Goal: Navigation & Orientation: Find specific page/section

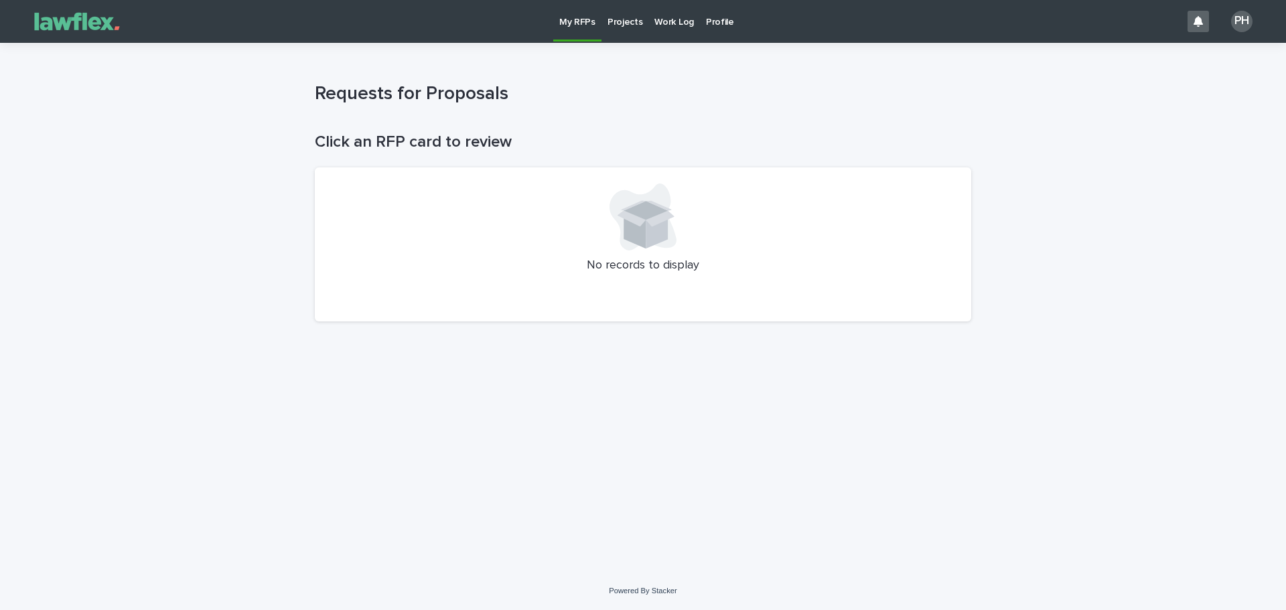
click at [614, 28] on link "Projects" at bounding box center [626, 21] width 48 height 42
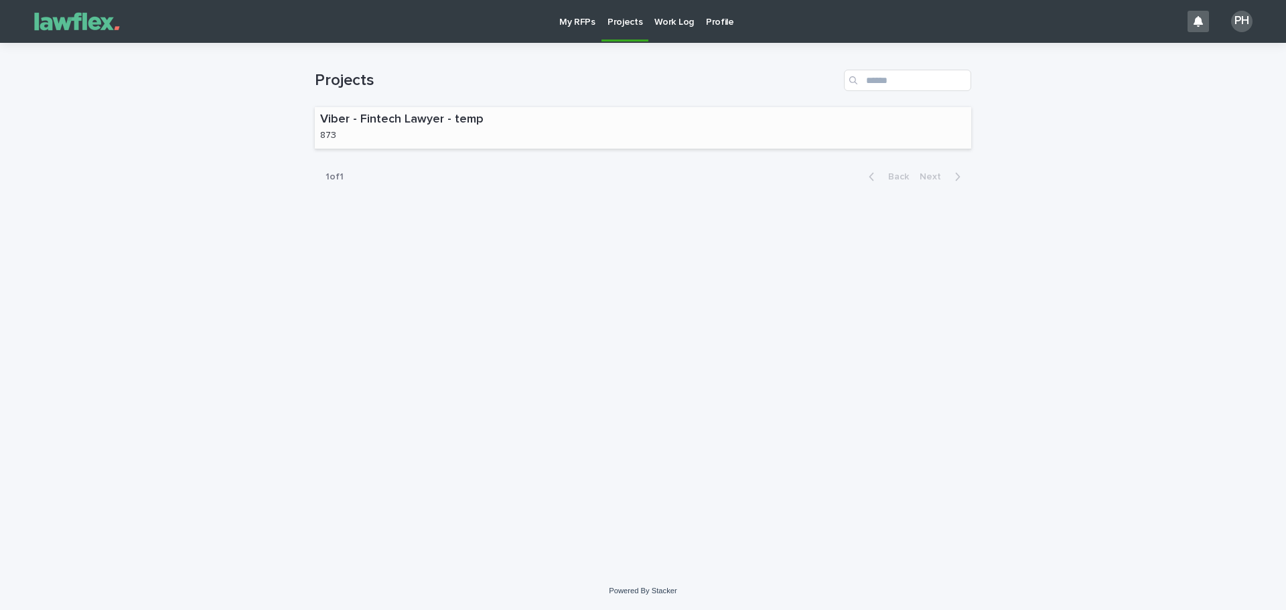
click at [492, 129] on div "Viber - Fintech Lawyer - temp 873" at bounding box center [410, 128] width 190 height 42
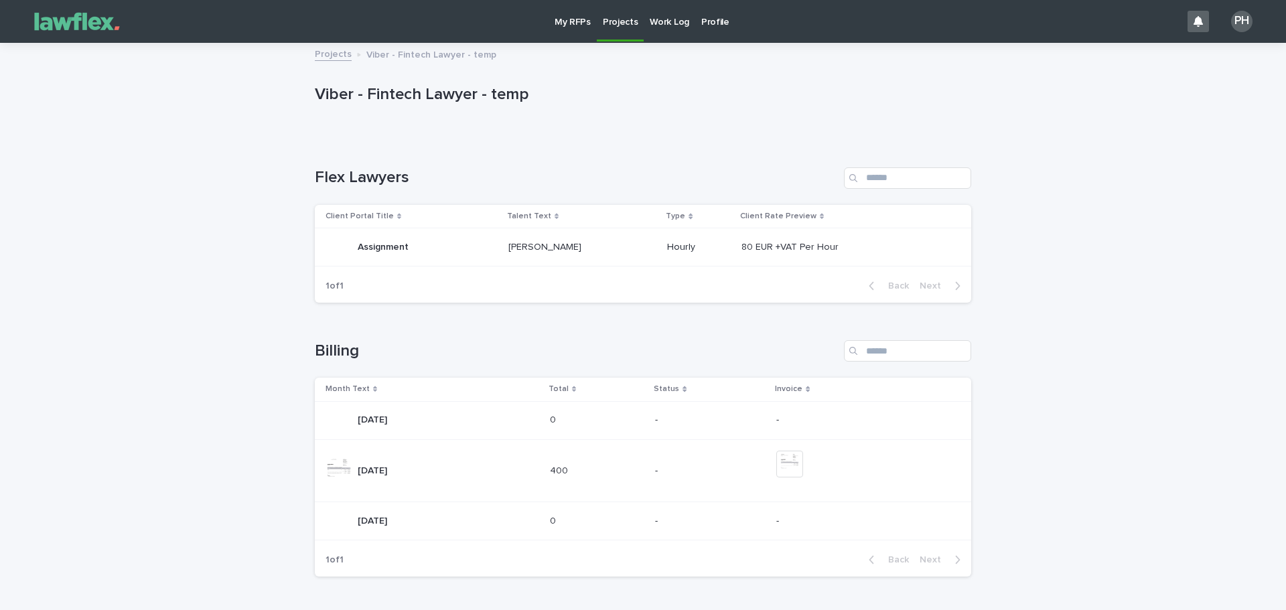
click at [517, 241] on p "[PERSON_NAME]" at bounding box center [547, 246] width 76 height 14
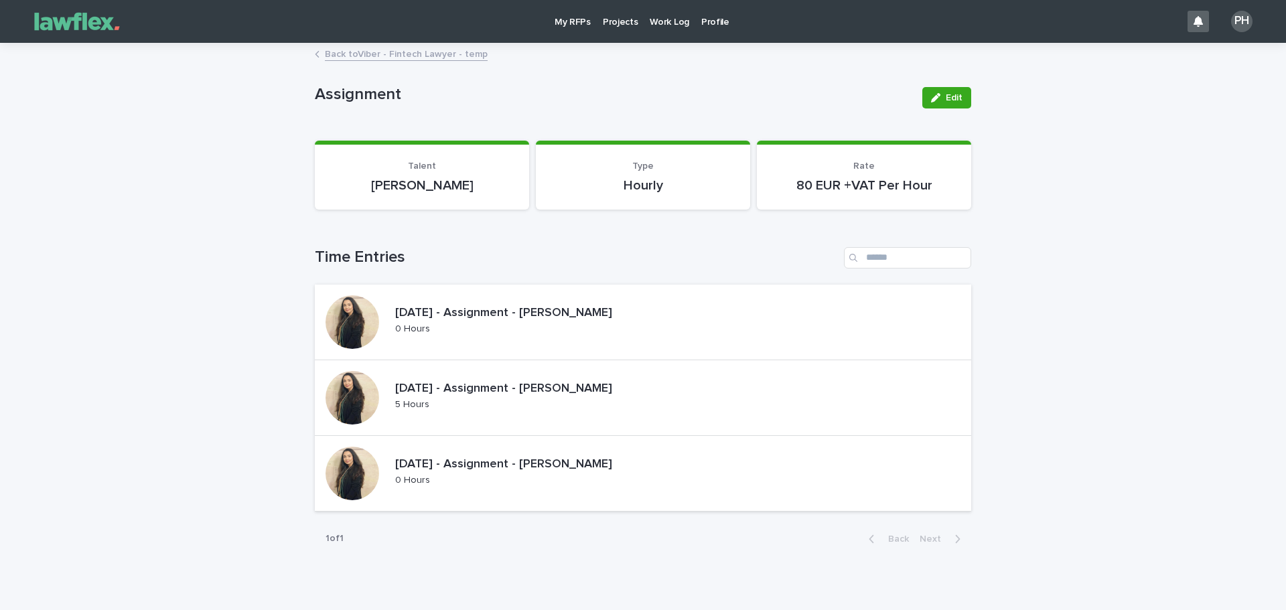
click at [620, 27] on p "Projects" at bounding box center [621, 14] width 36 height 28
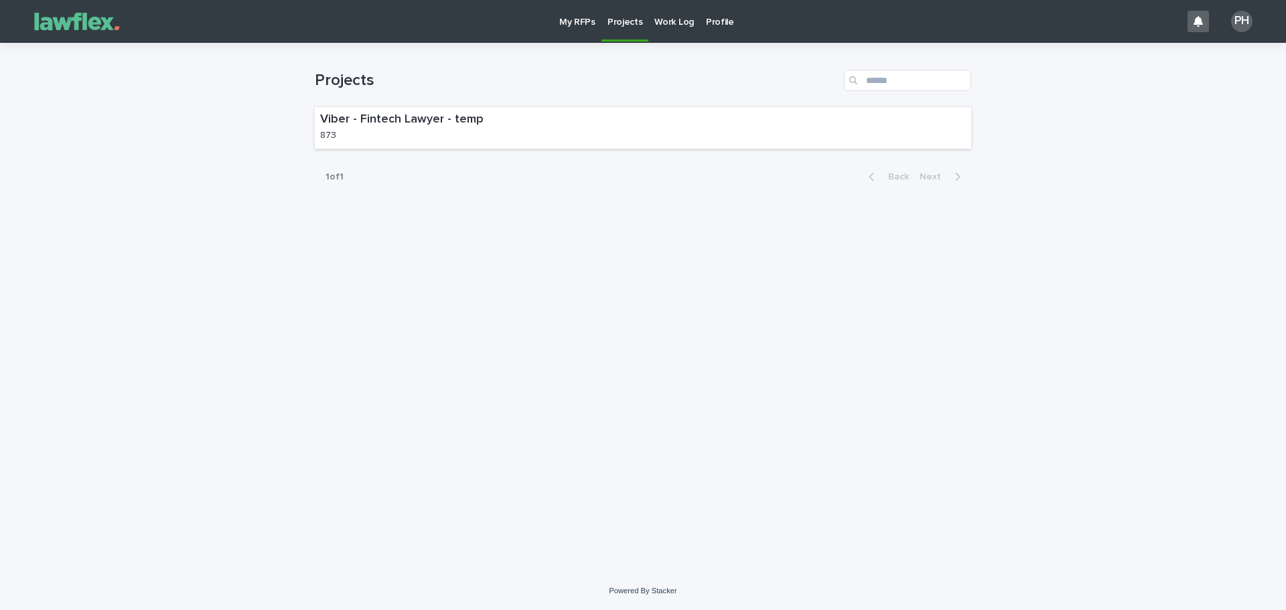
click at [681, 28] on link "Work Log" at bounding box center [675, 21] width 52 height 42
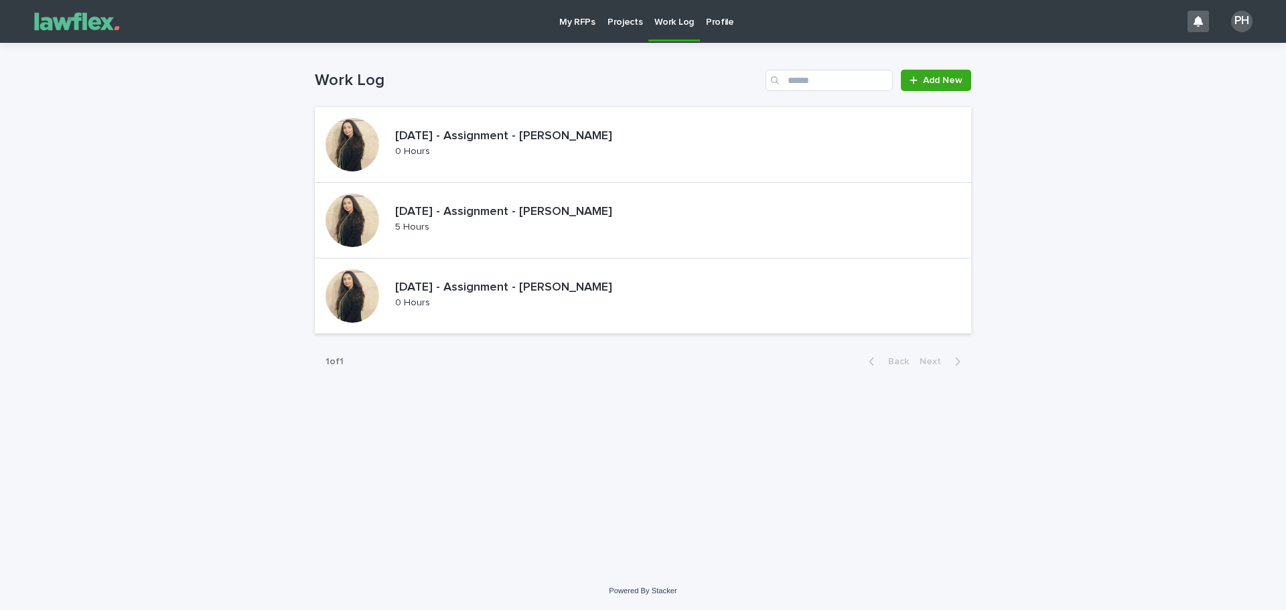
click at [715, 23] on p "Profile" at bounding box center [720, 14] width 28 height 28
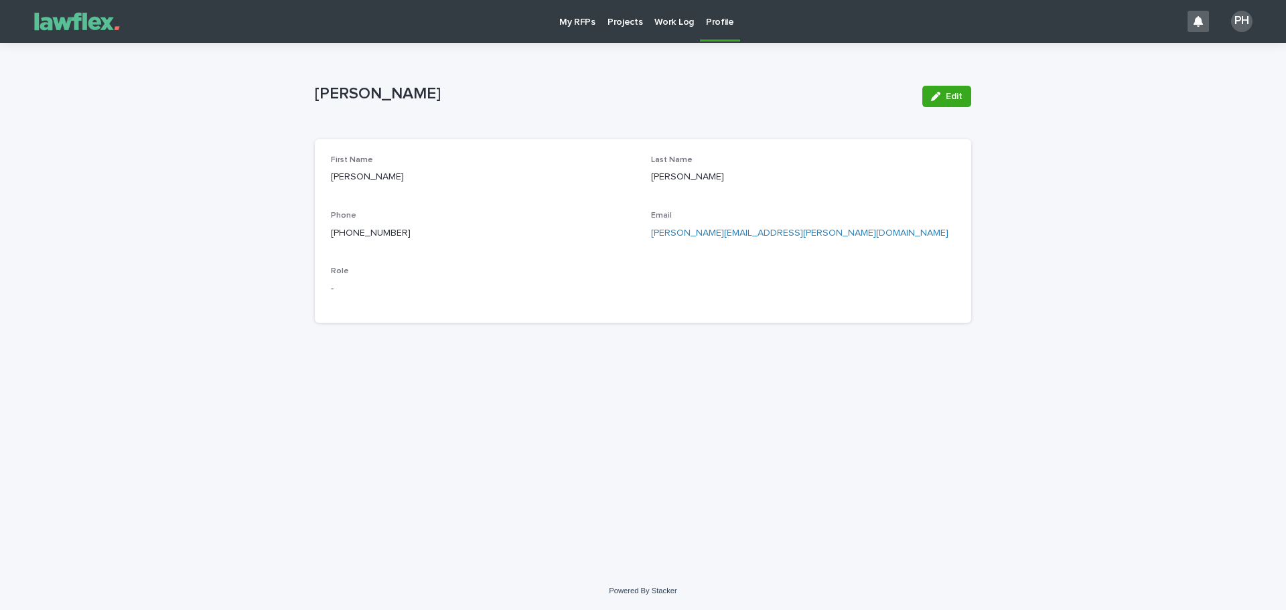
click at [588, 21] on p "My RFPs" at bounding box center [577, 14] width 36 height 28
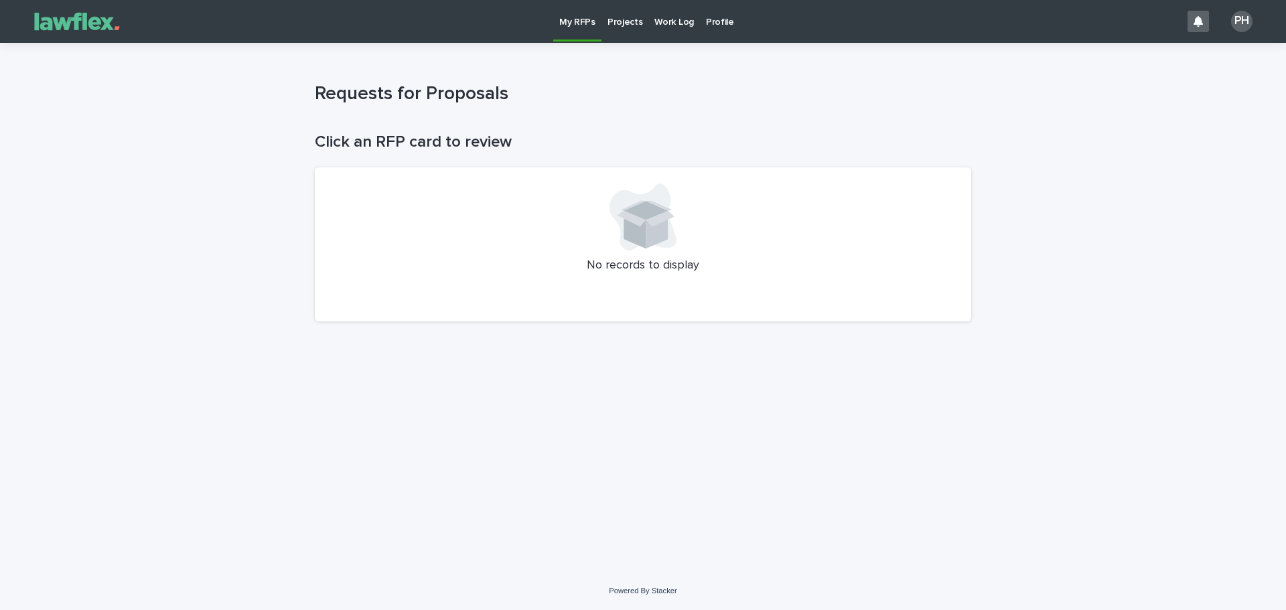
click at [621, 33] on link "Projects" at bounding box center [626, 21] width 48 height 42
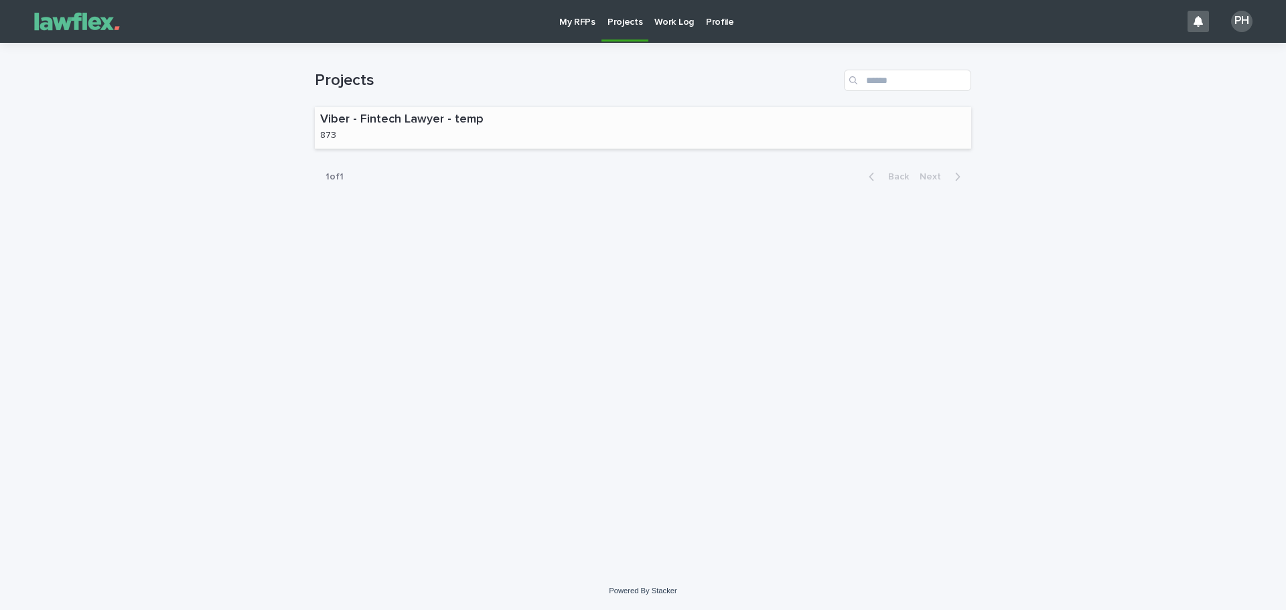
click at [437, 115] on p "Viber - Fintech Lawyer - temp" at bounding box center [410, 120] width 180 height 15
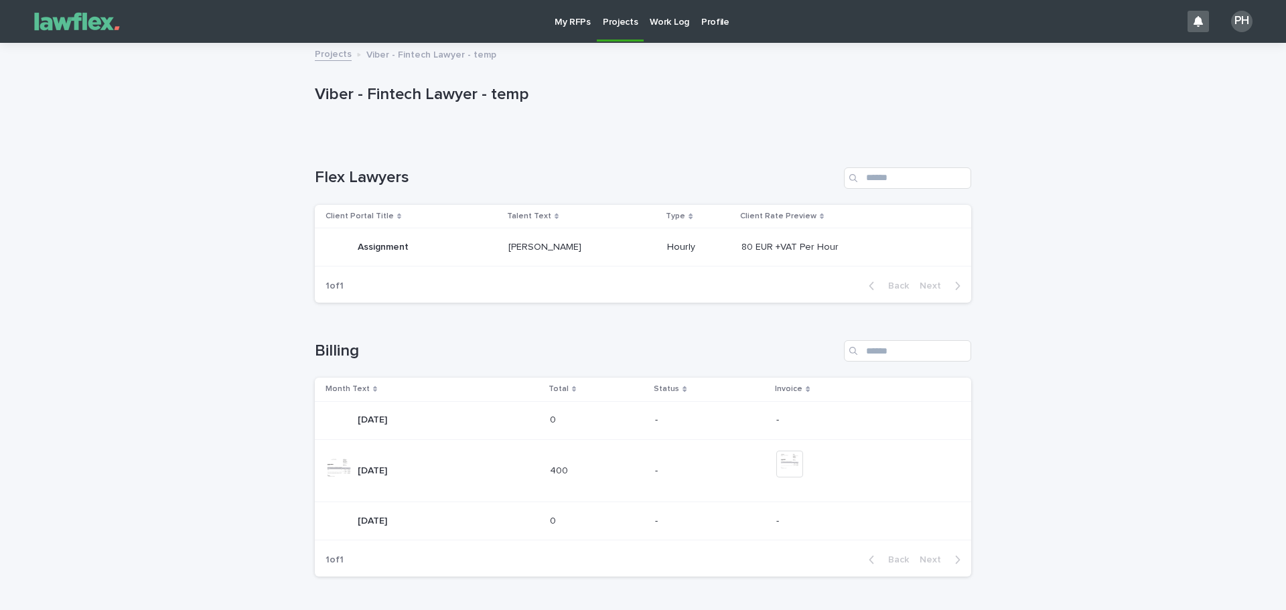
click at [517, 247] on p "[PERSON_NAME]" at bounding box center [547, 246] width 76 height 14
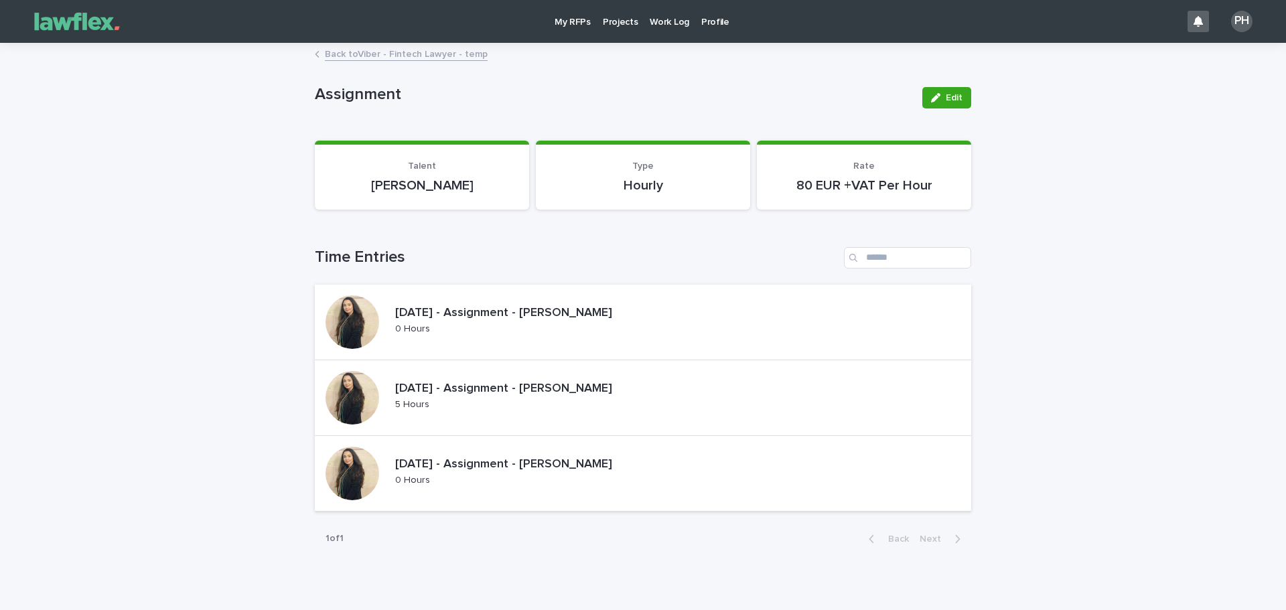
click at [450, 182] on p "[PERSON_NAME]" at bounding box center [422, 186] width 182 height 16
click at [603, 182] on p "Hourly" at bounding box center [643, 186] width 182 height 16
click at [869, 172] on p "Rate" at bounding box center [864, 166] width 182 height 11
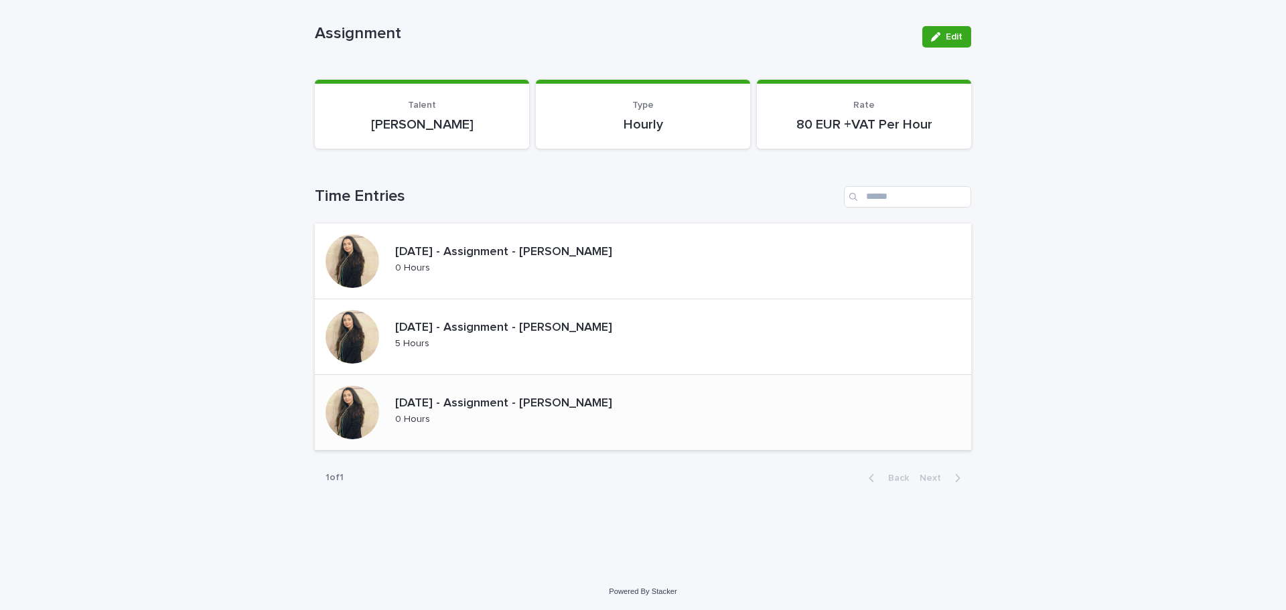
click at [494, 404] on p "[DATE] - Assignment - [PERSON_NAME]" at bounding box center [521, 404] width 252 height 15
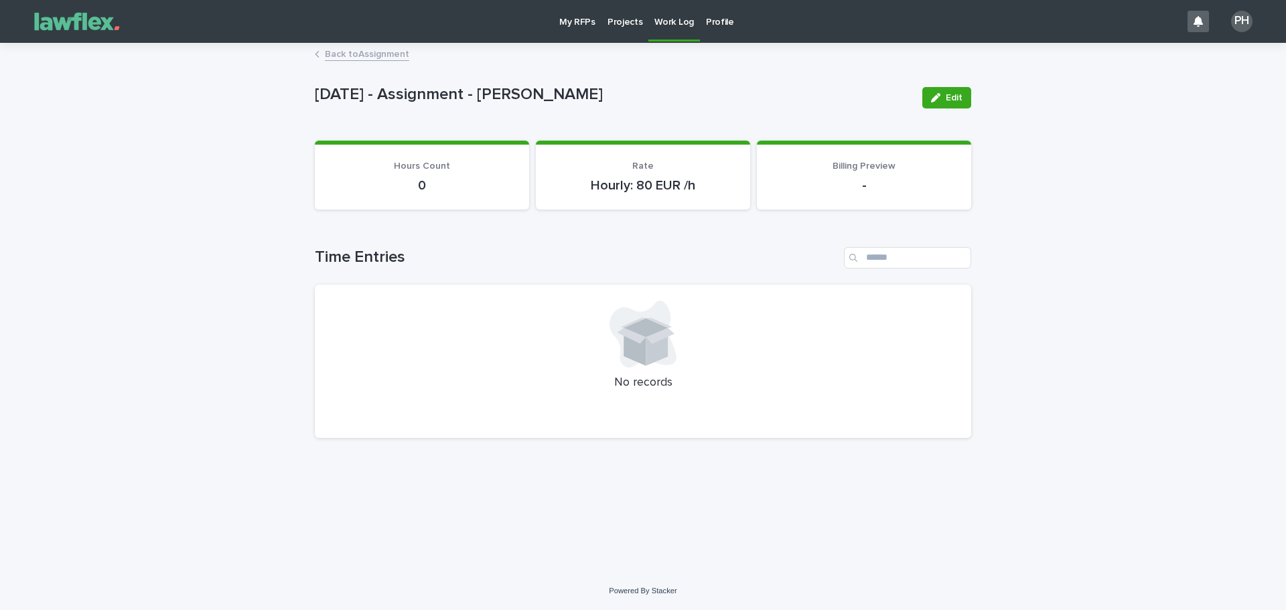
click at [344, 90] on p "[DATE] - Assignment - [PERSON_NAME]" at bounding box center [613, 94] width 597 height 19
click at [362, 52] on link "Back to Assignment" at bounding box center [367, 53] width 84 height 15
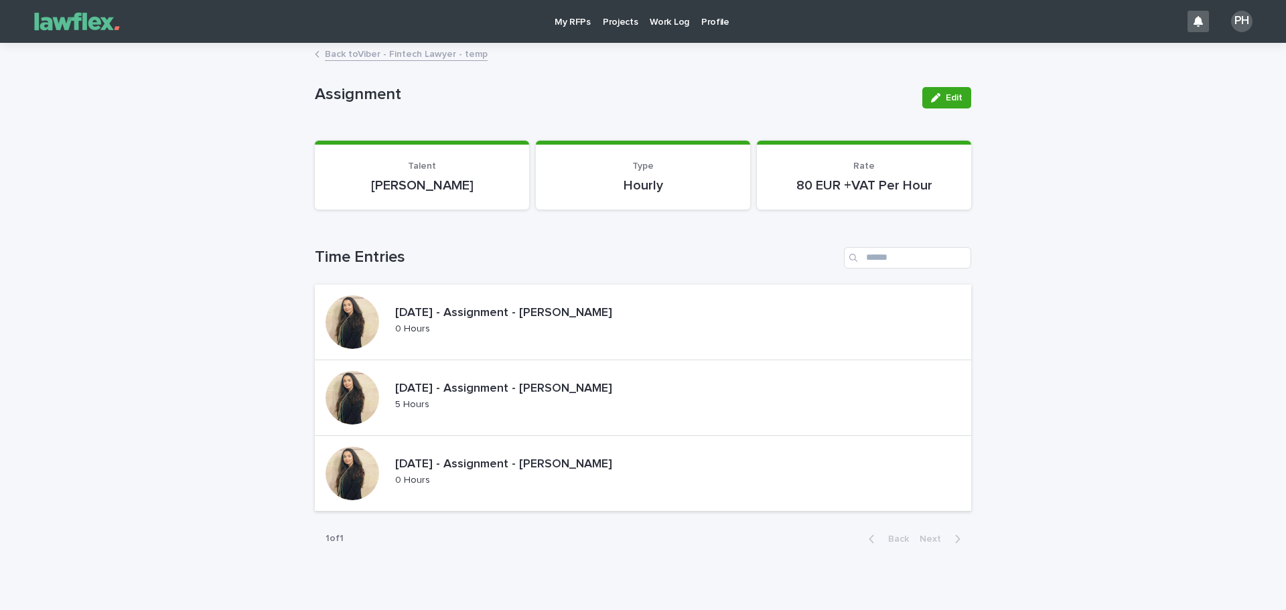
click at [447, 170] on p "Talent" at bounding box center [422, 166] width 182 height 11
click at [605, 172] on p "Type" at bounding box center [643, 166] width 182 height 11
click at [823, 184] on p "80 EUR +VAT Per Hour" at bounding box center [864, 186] width 182 height 16
click at [574, 25] on p "My RFPs" at bounding box center [573, 14] width 36 height 28
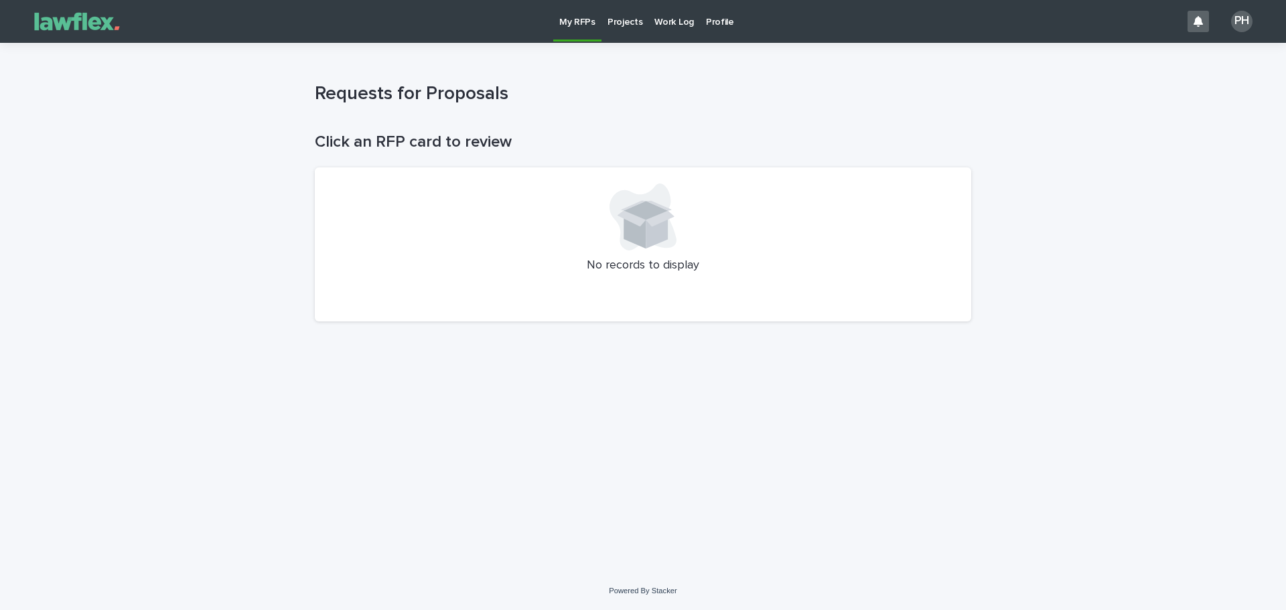
click at [621, 22] on p "Projects" at bounding box center [626, 14] width 36 height 28
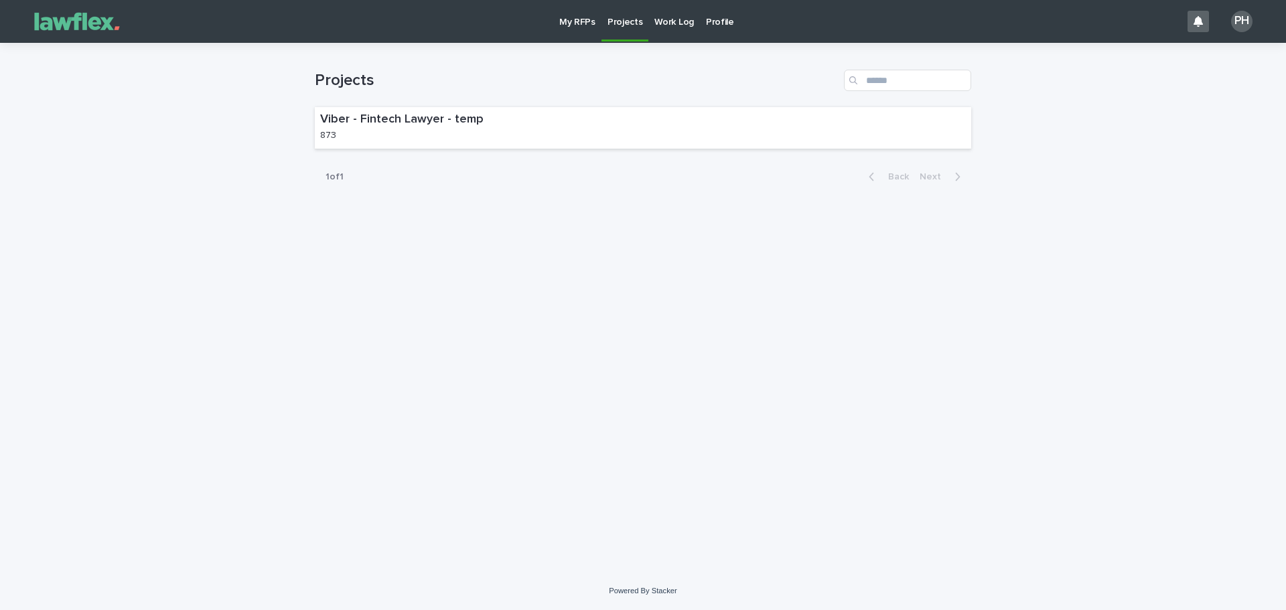
click at [669, 17] on p "Work Log" at bounding box center [675, 14] width 40 height 28
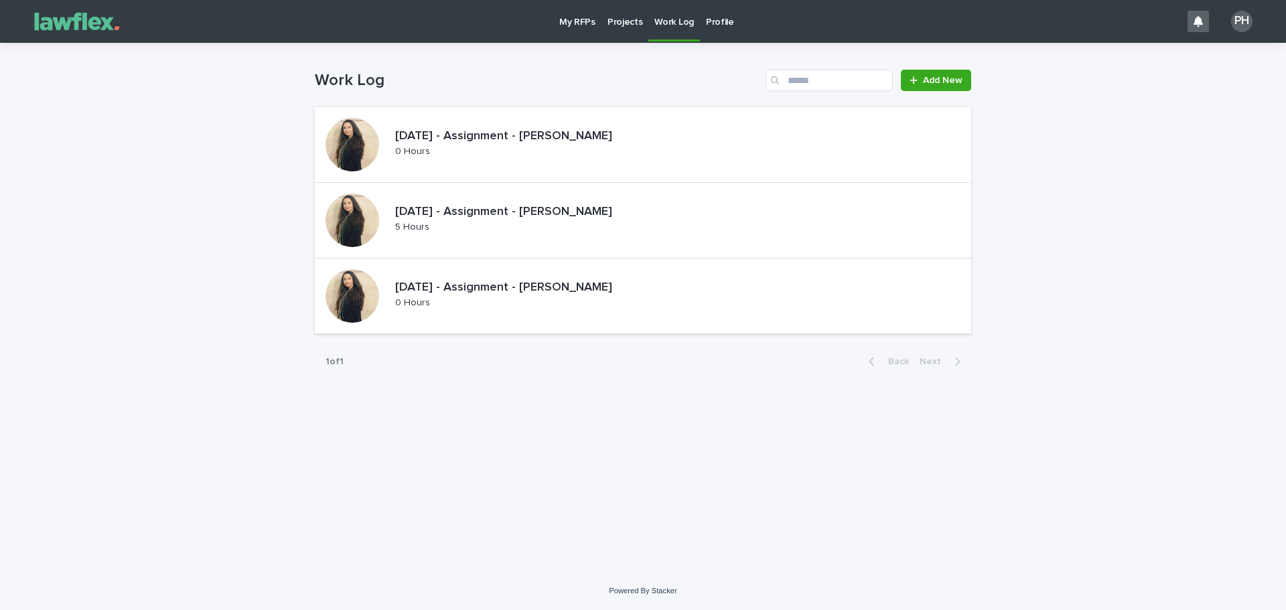
click at [713, 25] on p "Profile" at bounding box center [720, 14] width 28 height 28
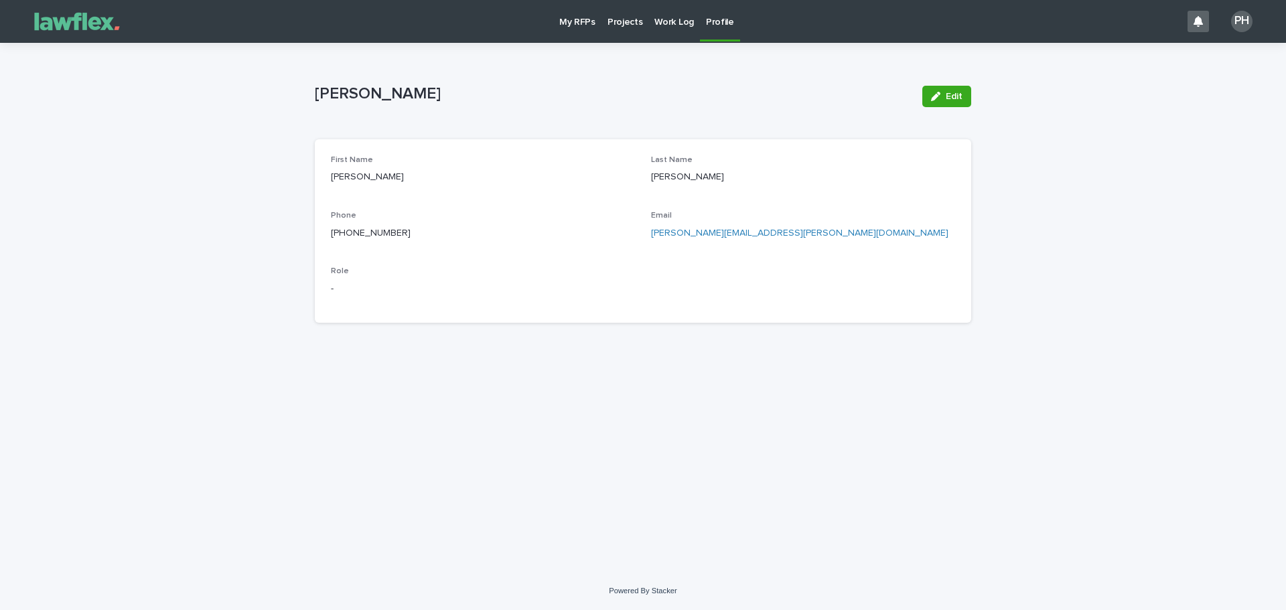
click at [667, 25] on p "Work Log" at bounding box center [675, 14] width 40 height 28
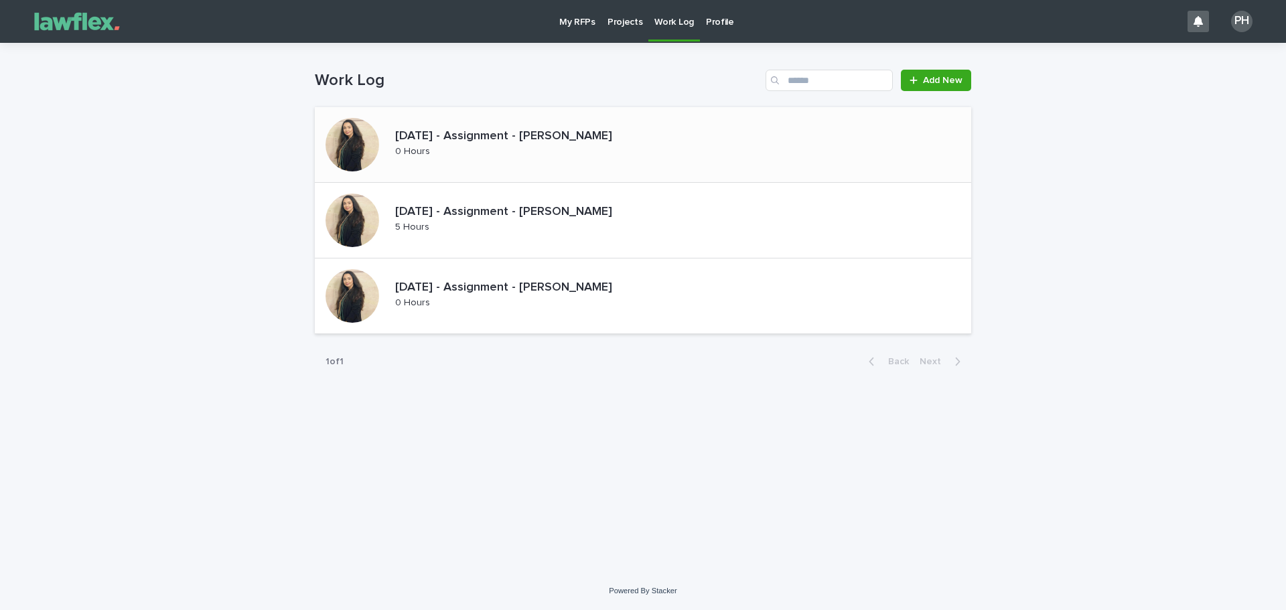
click at [521, 133] on p "[DATE] - Assignment - [PERSON_NAME]" at bounding box center [521, 136] width 252 height 15
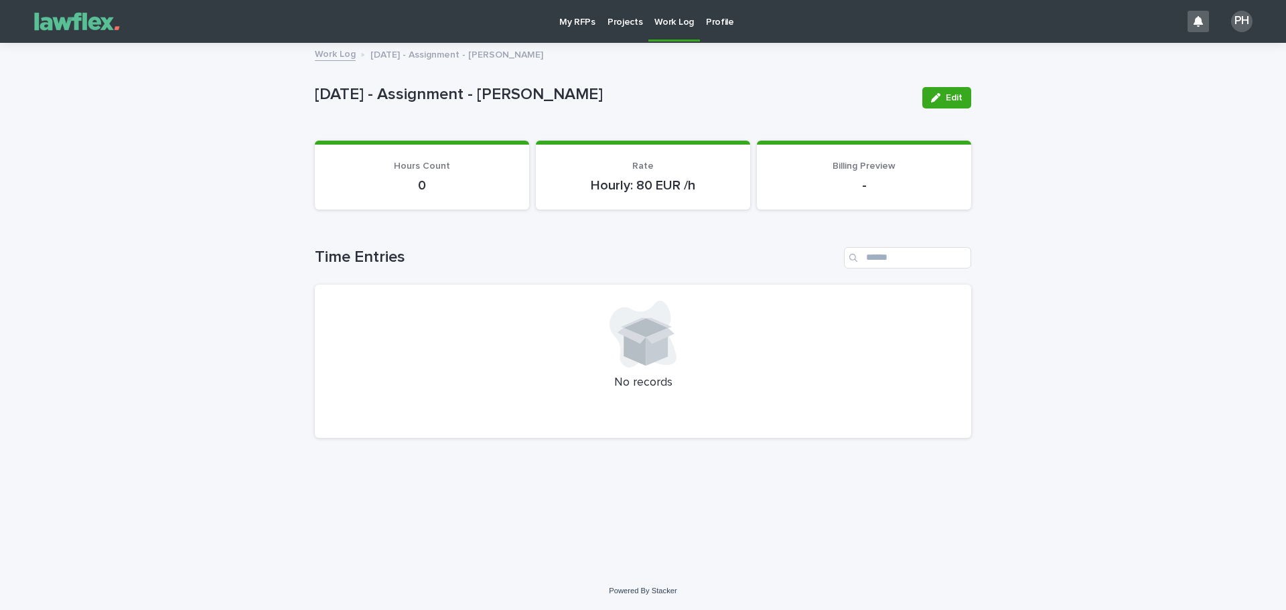
click at [438, 204] on section "Hours Count 0" at bounding box center [422, 175] width 214 height 69
click at [621, 167] on p "Rate" at bounding box center [643, 166] width 182 height 11
click at [829, 153] on section "Billing Preview -" at bounding box center [864, 175] width 214 height 69
click at [659, 21] on p "Work Log" at bounding box center [675, 14] width 40 height 28
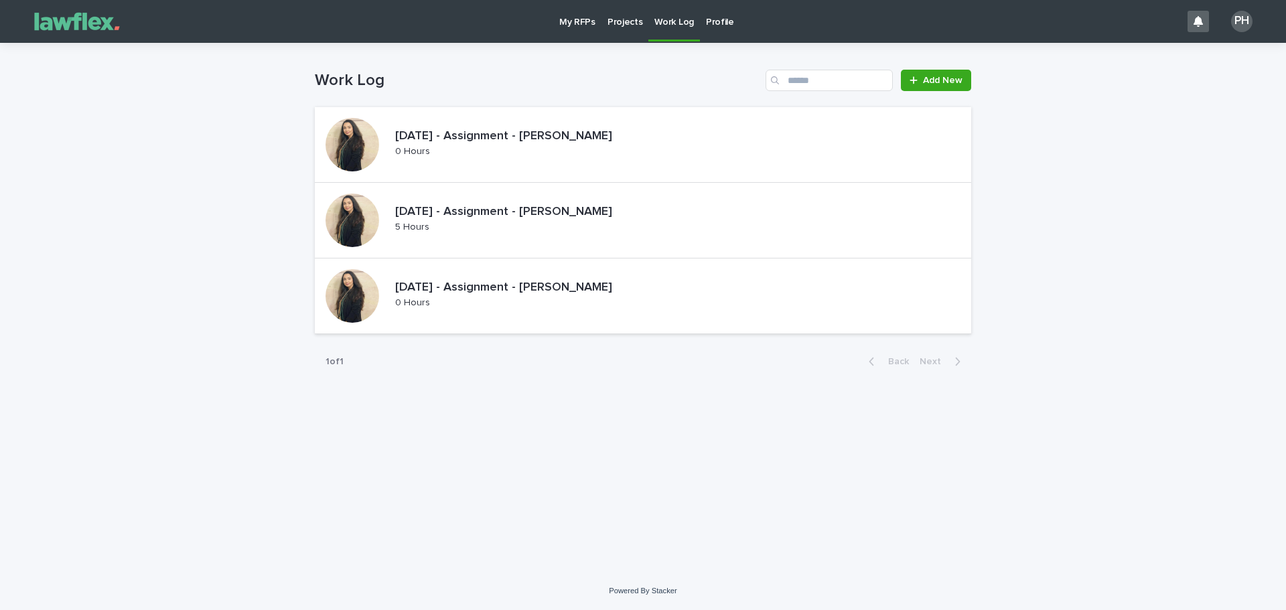
click at [613, 27] on p "Projects" at bounding box center [626, 14] width 36 height 28
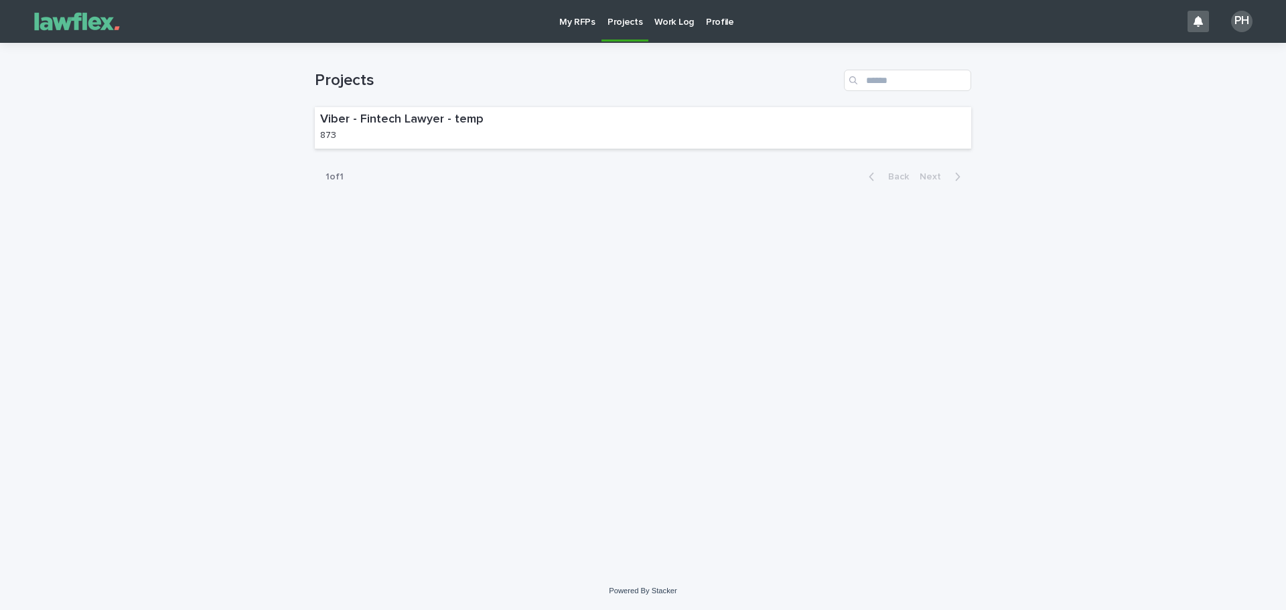
click at [590, 25] on p "My RFPs" at bounding box center [577, 14] width 36 height 28
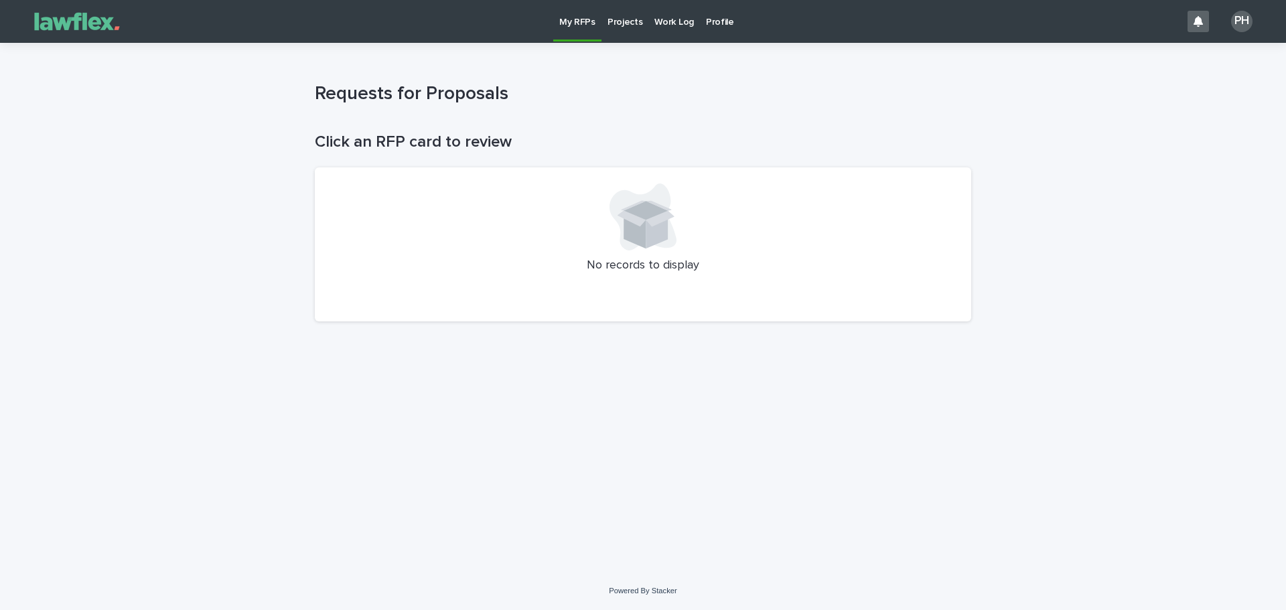
click at [712, 238] on div at bounding box center [643, 217] width 624 height 67
click at [44, 32] on img at bounding box center [77, 21] width 100 height 27
click at [52, 32] on img at bounding box center [77, 21] width 100 height 27
click at [54, 27] on img at bounding box center [77, 21] width 100 height 27
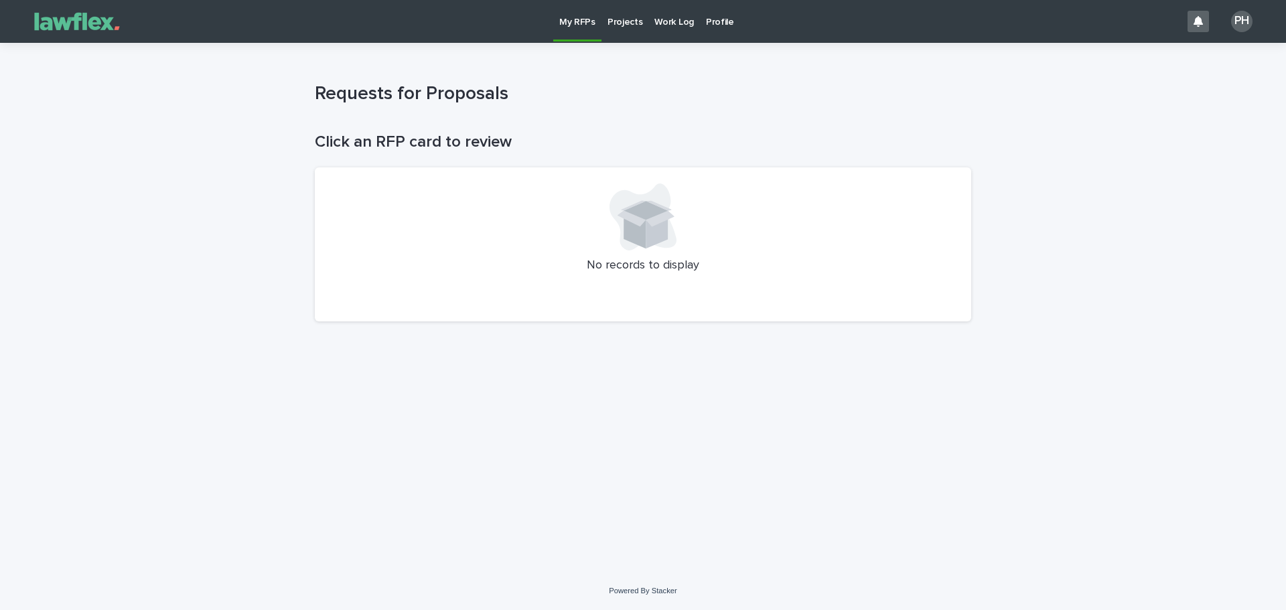
click at [54, 27] on img at bounding box center [77, 21] width 100 height 27
click at [1247, 17] on div "PH" at bounding box center [1241, 21] width 21 height 21
click at [1247, 17] on div at bounding box center [643, 21] width 1286 height 43
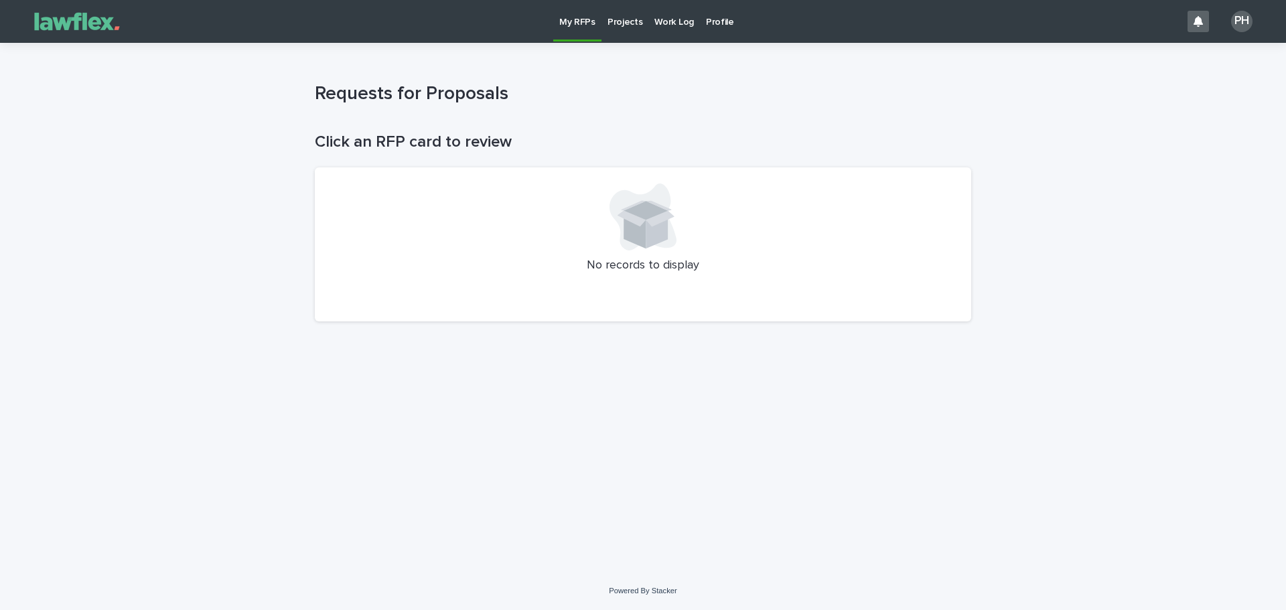
click at [1047, 133] on div "Loading... Saving… Loading... Saving… Click an RFP card to review No records to…" at bounding box center [643, 339] width 1286 height 467
